Goal: Communication & Community: Connect with others

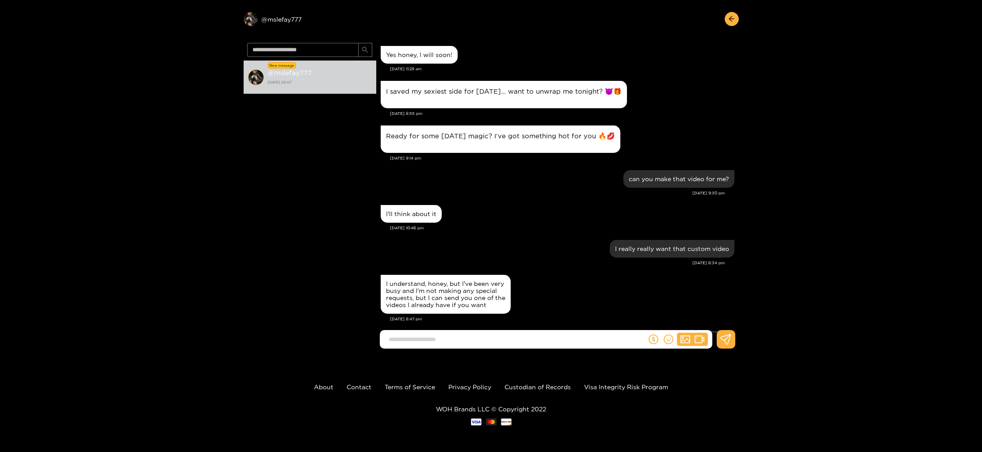
scroll to position [972, 0]
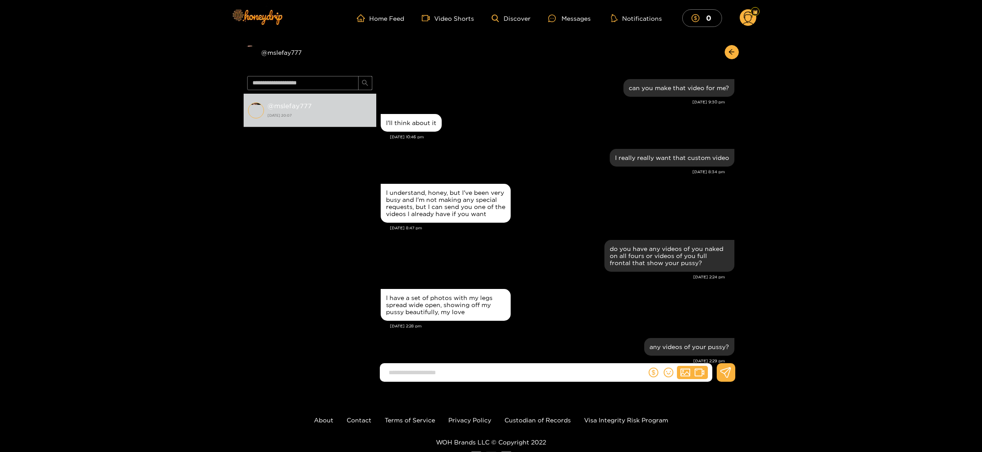
scroll to position [848, 0]
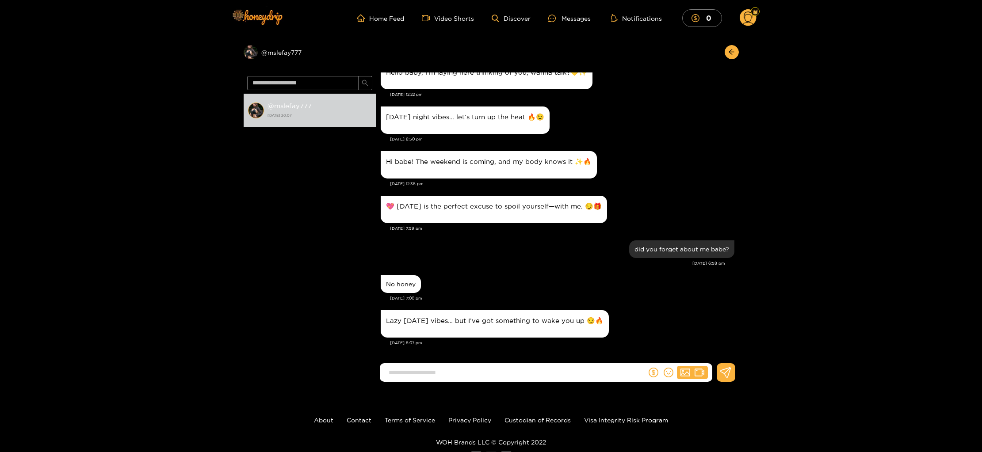
click at [495, 369] on input at bounding box center [515, 373] width 262 height 15
type input "**********"
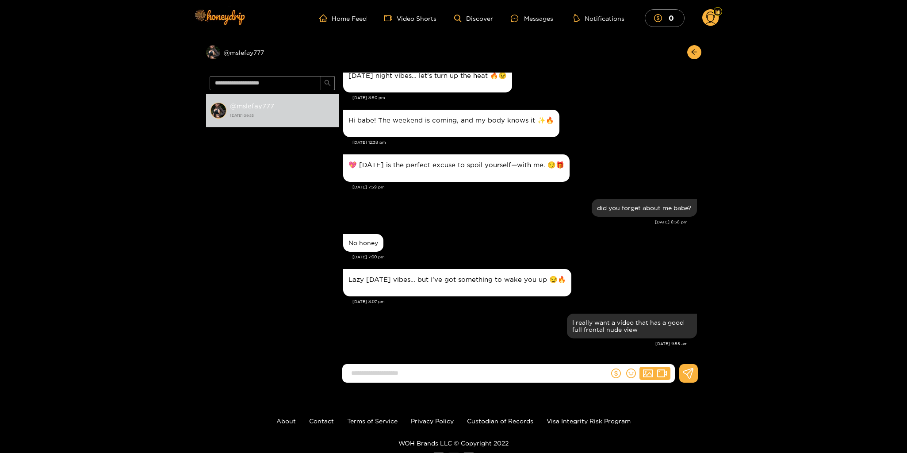
scroll to position [889, 0]
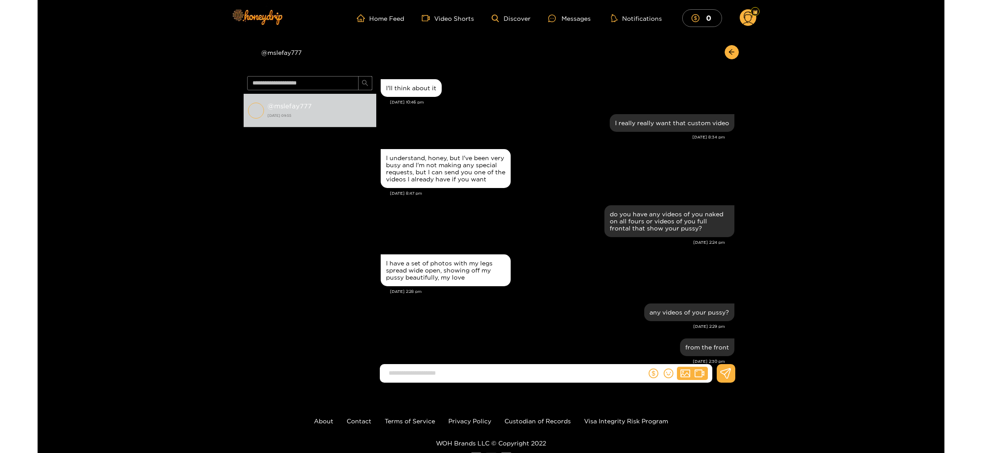
scroll to position [854, 0]
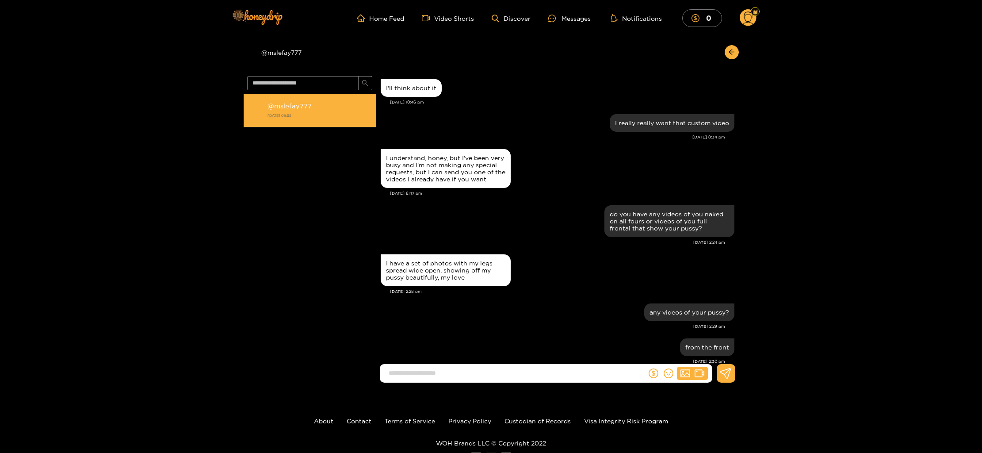
scroll to position [854, 0]
